Goal: Task Accomplishment & Management: Use online tool/utility

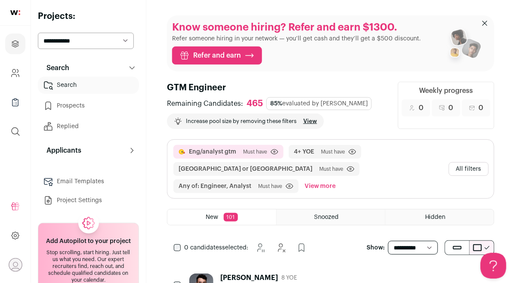
click at [464, 164] on button "All filters" at bounding box center [469, 169] width 40 height 14
click at [0, 0] on div "**********" at bounding box center [0, 0] width 0 height 0
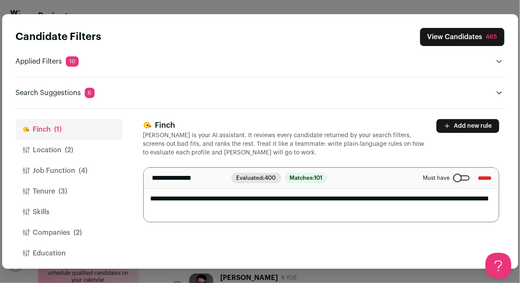
click at [46, 234] on button "Companies (2)" at bounding box center [69, 233] width 107 height 21
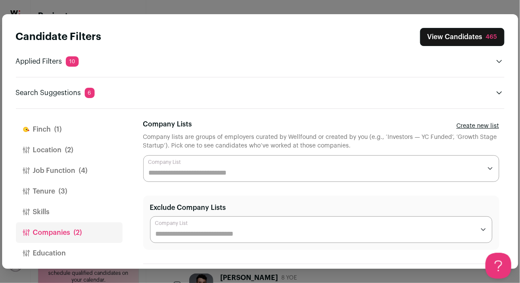
click at [59, 246] on button "Education" at bounding box center [69, 253] width 107 height 21
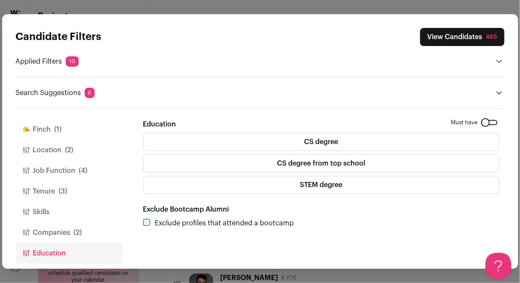
click at [61, 233] on button "Companies (2)" at bounding box center [69, 233] width 107 height 21
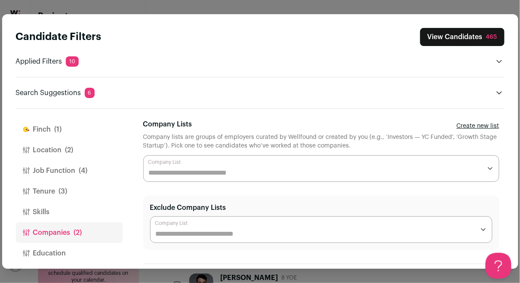
click at [63, 214] on button "Skills" at bounding box center [69, 212] width 107 height 21
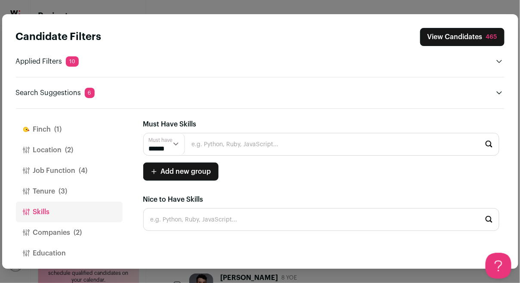
click at [69, 169] on button "Job Function (4)" at bounding box center [69, 171] width 107 height 21
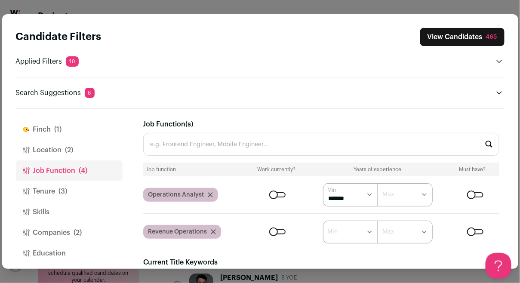
click at [74, 152] on button "Location (2)" at bounding box center [69, 150] width 107 height 21
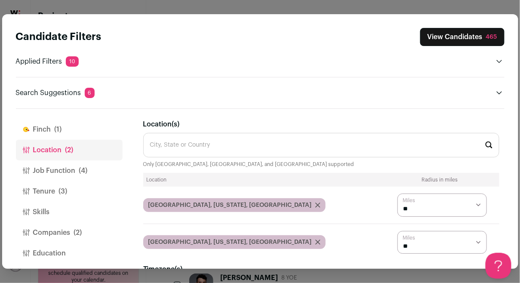
click at [64, 168] on button "Job Function (4)" at bounding box center [69, 171] width 107 height 21
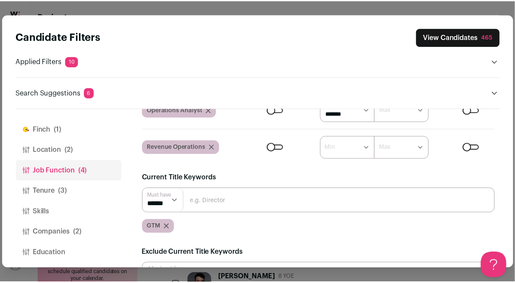
scroll to position [135, 0]
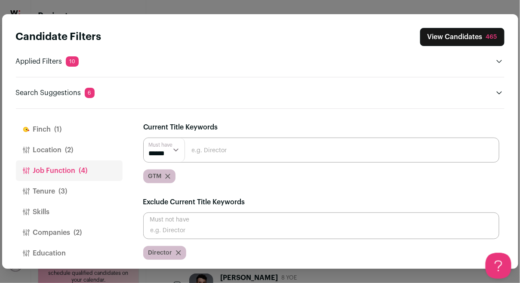
click at [281, 225] on input "Close modal via background" at bounding box center [321, 226] width 356 height 27
type input "Manager"
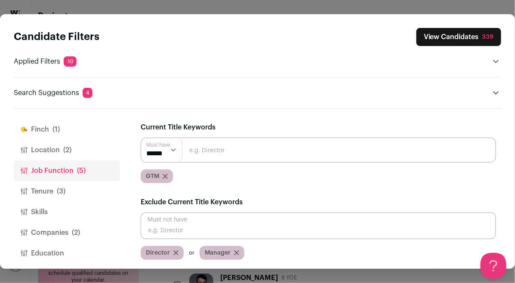
scroll to position [0, 0]
click at [466, 34] on button "View Candidates 339" at bounding box center [459, 37] width 85 height 18
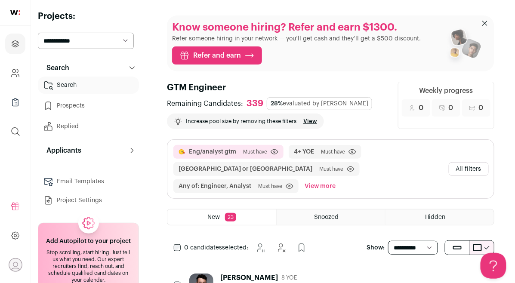
click at [484, 162] on button "All filters" at bounding box center [469, 169] width 40 height 14
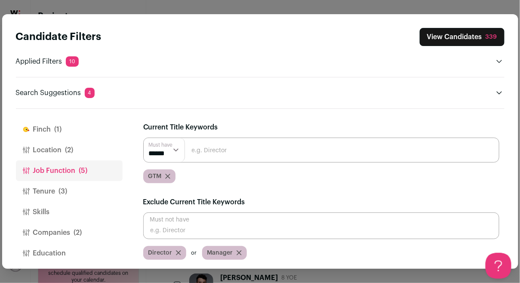
click at [41, 192] on button "Tenure (3)" at bounding box center [69, 191] width 107 height 21
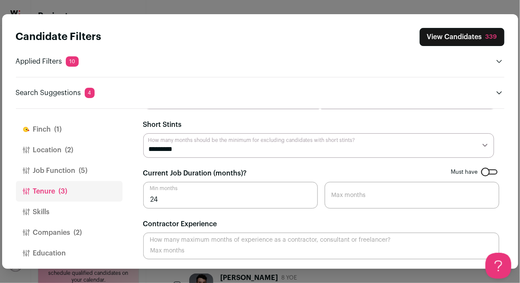
click at [61, 175] on button "Job Function (5)" at bounding box center [69, 171] width 107 height 21
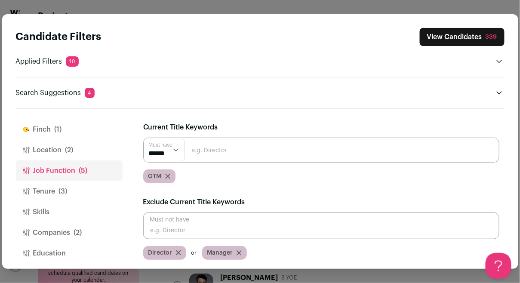
click at [63, 151] on button "Location (2)" at bounding box center [69, 150] width 107 height 21
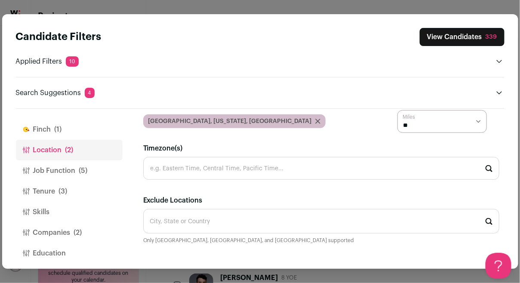
click at [68, 167] on button "Job Function (5)" at bounding box center [69, 171] width 107 height 21
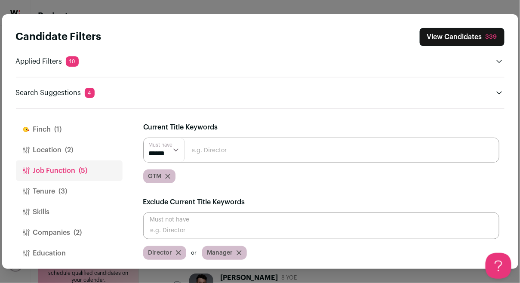
click at [68, 187] on button "Tenure (3)" at bounding box center [69, 191] width 107 height 21
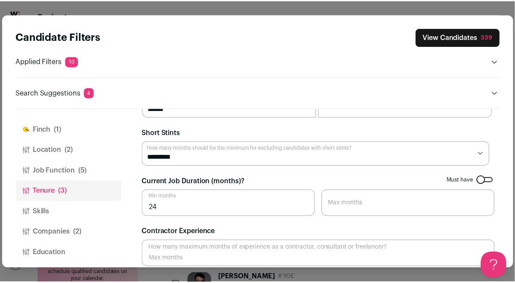
scroll to position [0, 0]
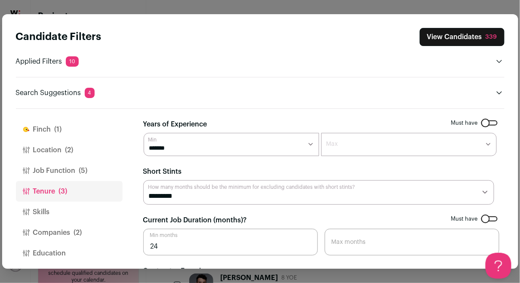
click at [346, 148] on select "******* ******* ******* ******* ******* ******** ******** ******** ******** ***…" at bounding box center [410, 144] width 176 height 23
select select "*"
click at [322, 133] on select "******* ******* ******* ******* ******* ******** ******** ******** ******** ***…" at bounding box center [410, 144] width 176 height 23
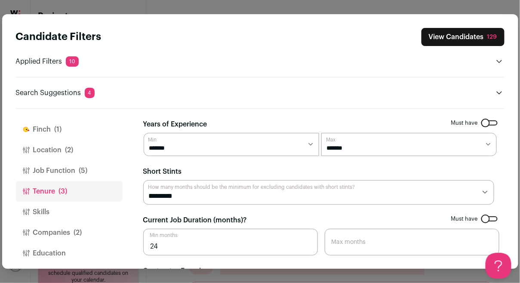
click at [466, 38] on button "View Candidates 129" at bounding box center [463, 37] width 83 height 18
